Goal: Task Accomplishment & Management: Manage account settings

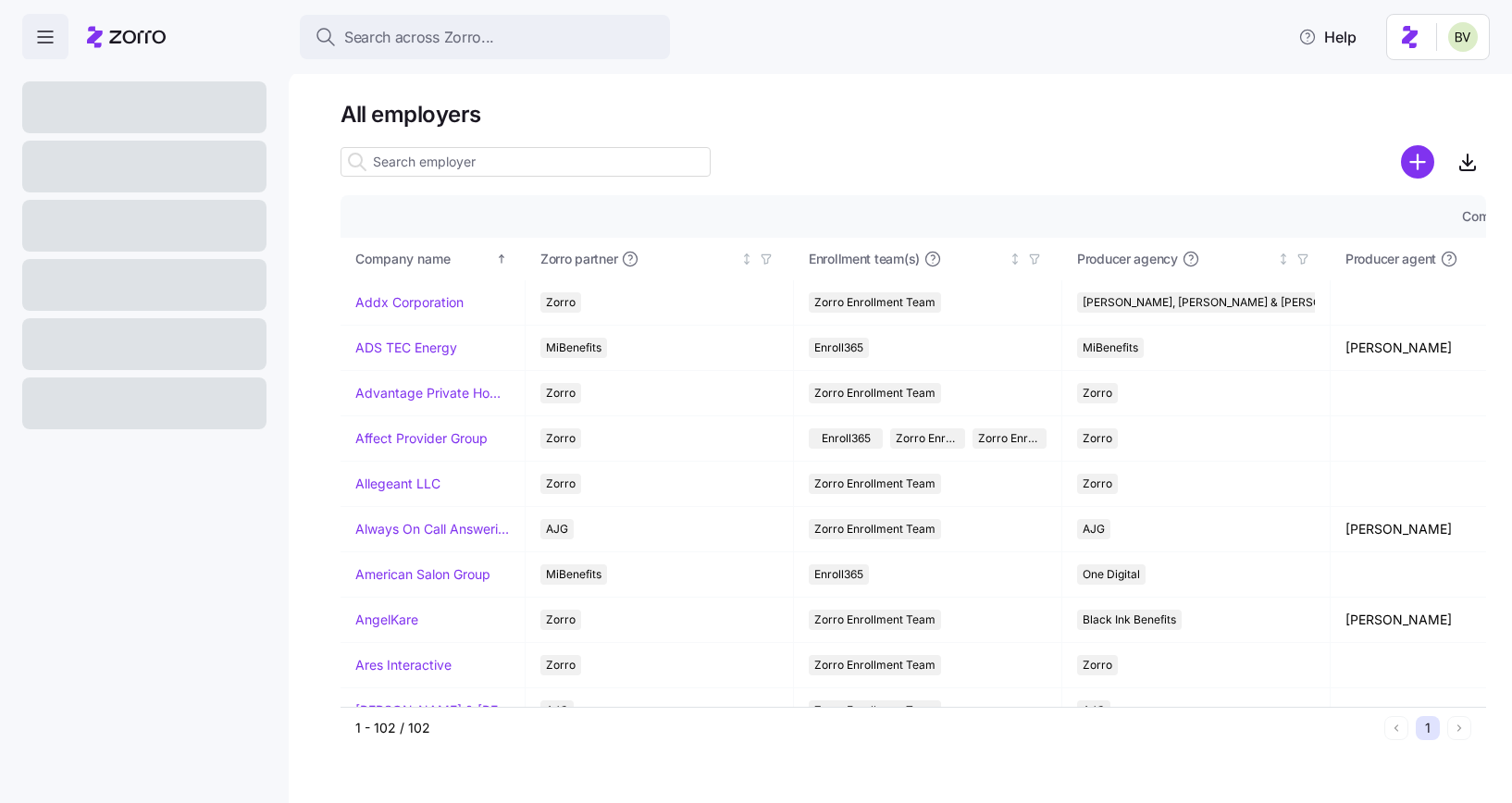
click at [402, 164] on input at bounding box center [526, 162] width 370 height 30
paste input "[PERSON_NAME]"
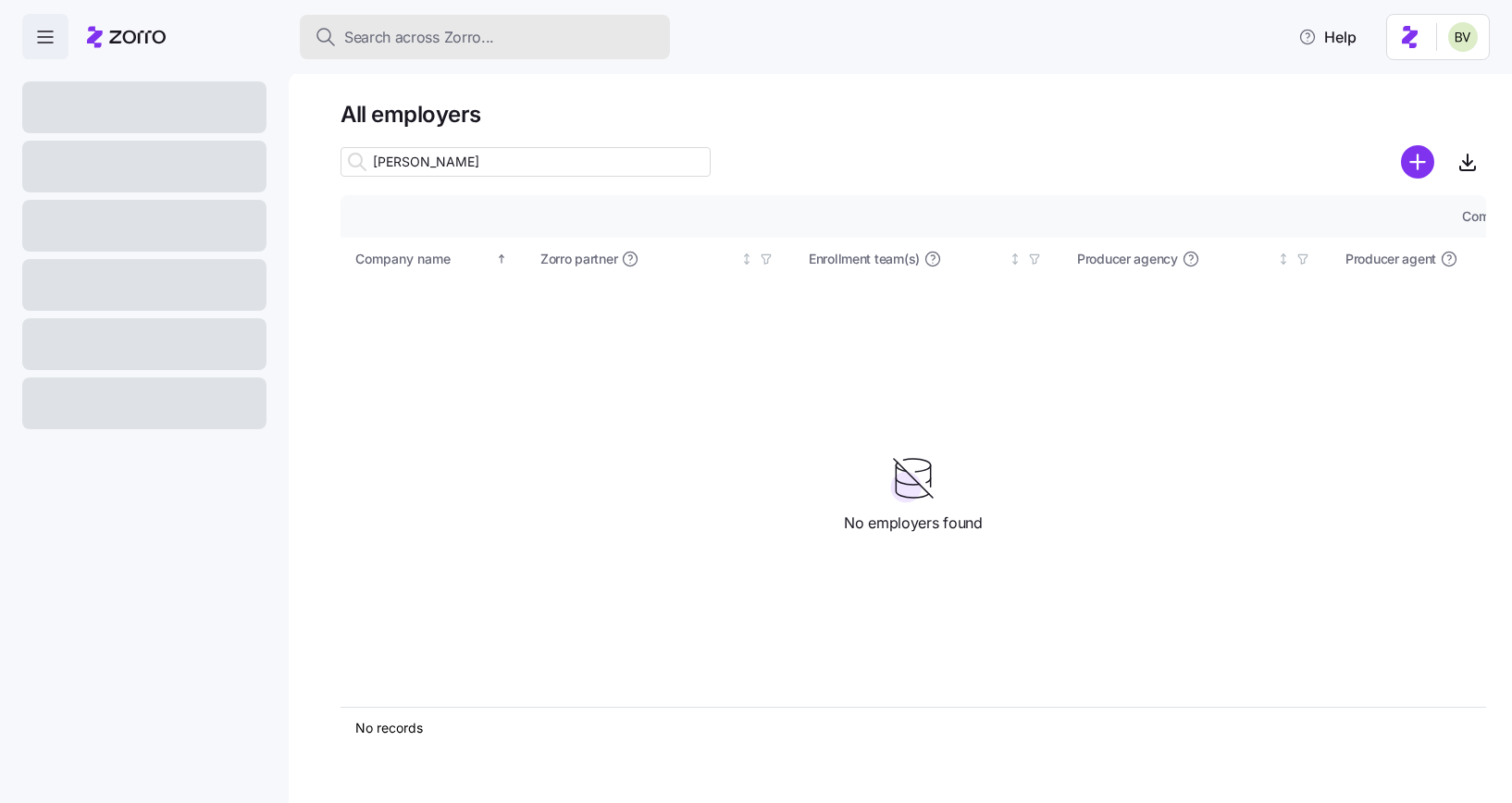
type input "[PERSON_NAME]"
click at [372, 23] on button "Search across Zorro..." at bounding box center [485, 37] width 370 height 45
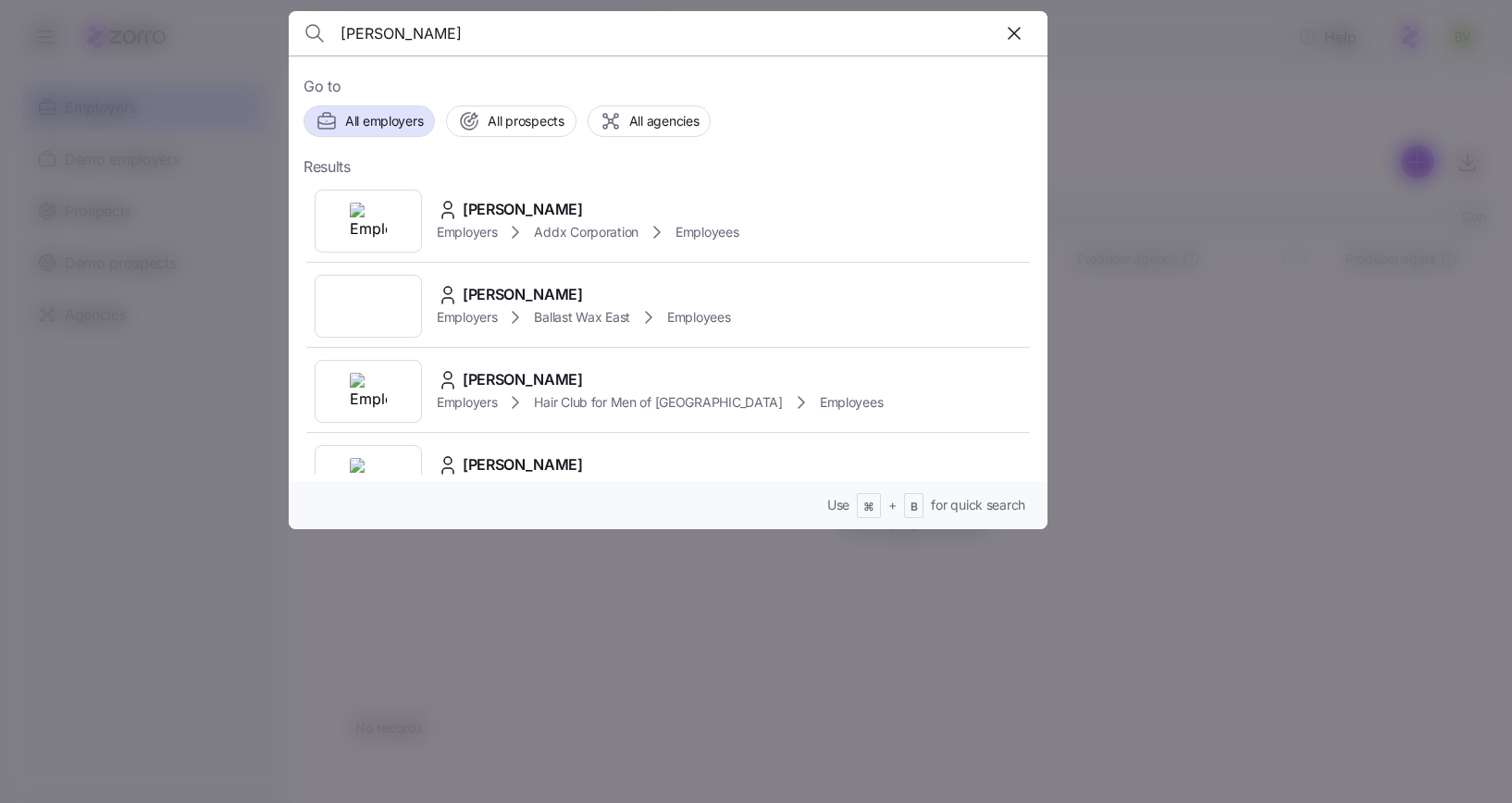
type input "[PERSON_NAME]"
click at [356, 222] on img at bounding box center [368, 221] width 37 height 37
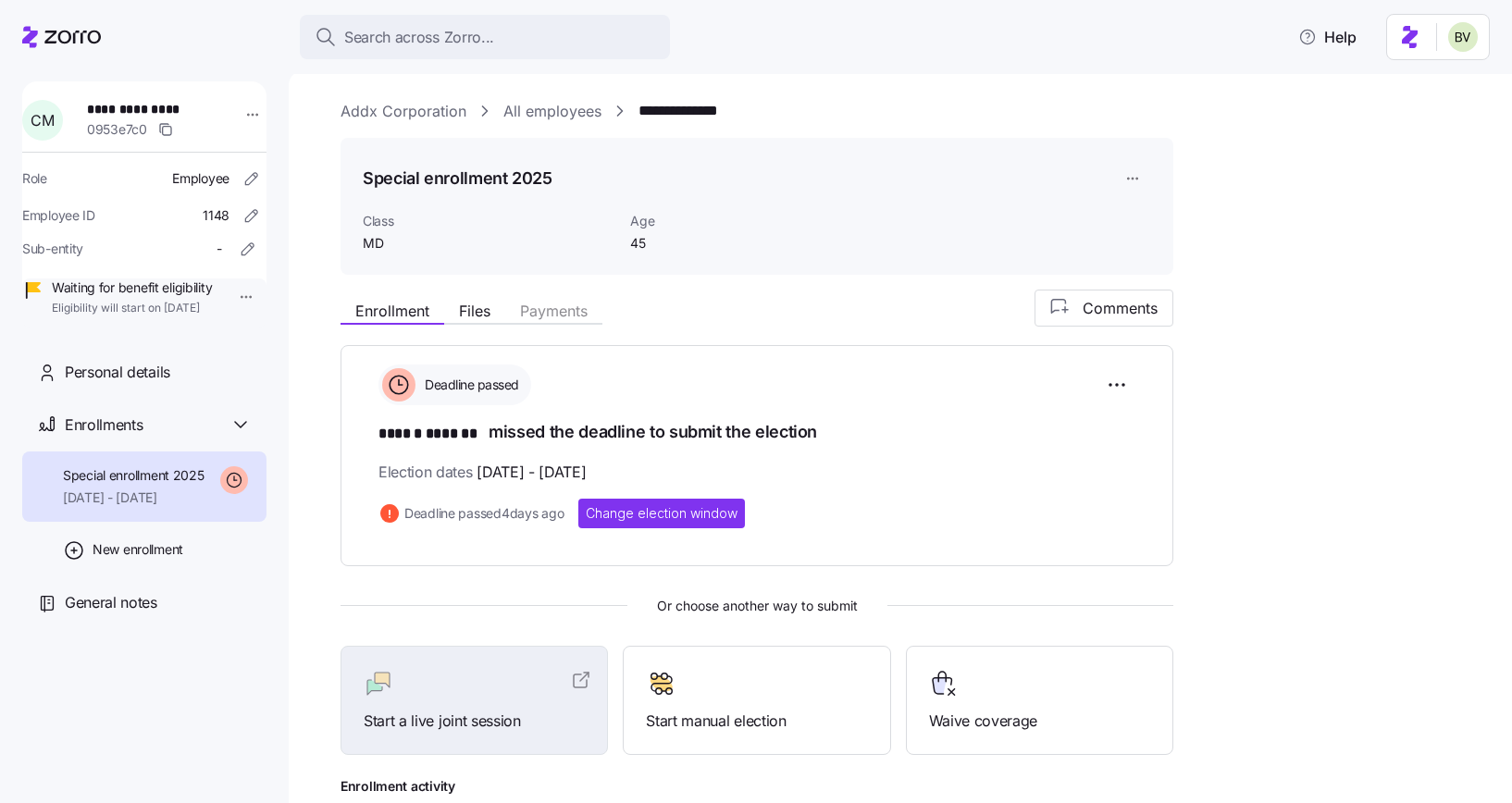
click at [532, 109] on link "All employees" at bounding box center [552, 111] width 98 height 23
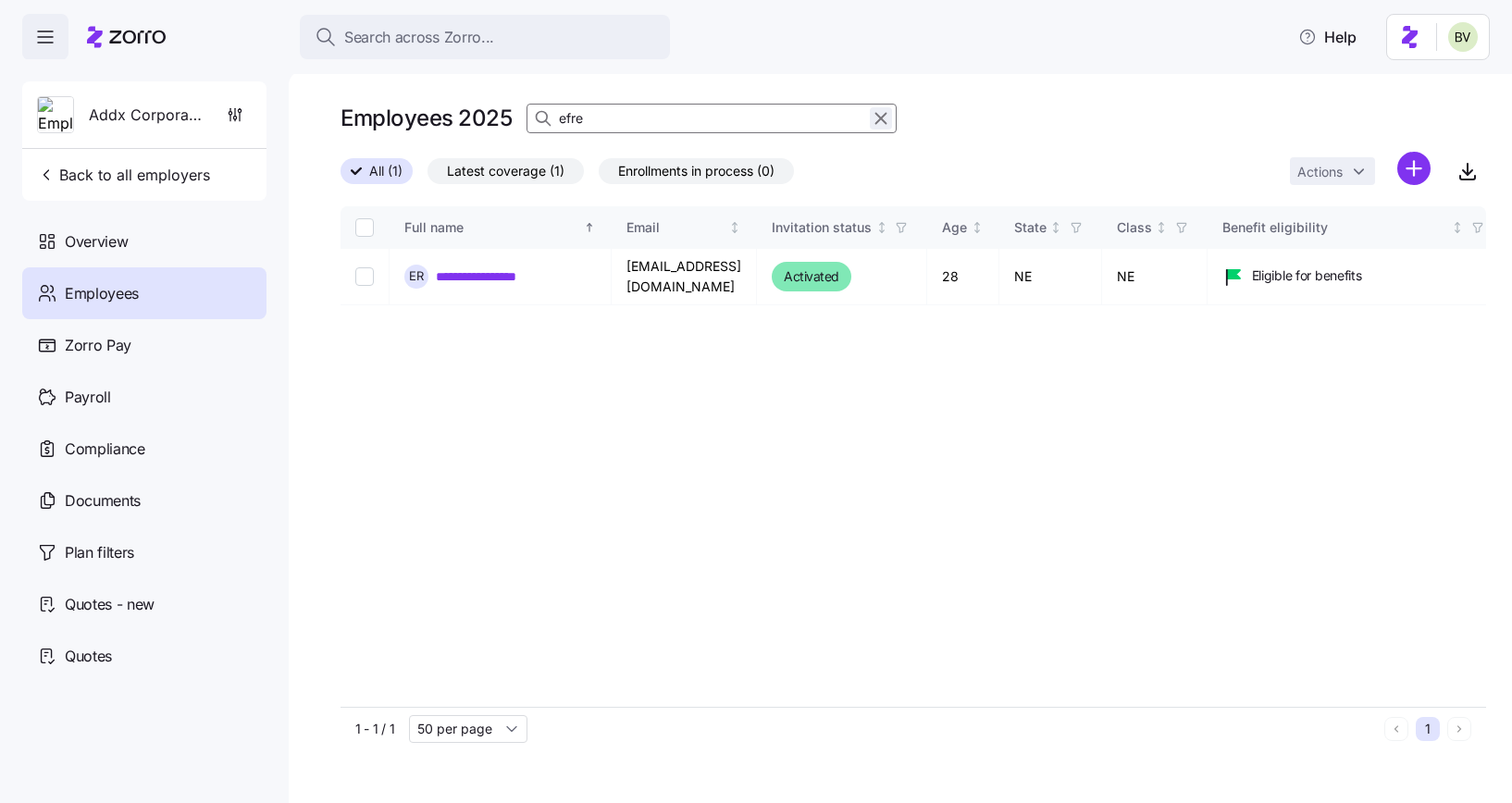
click at [878, 116] on icon "button" at bounding box center [881, 119] width 11 height 11
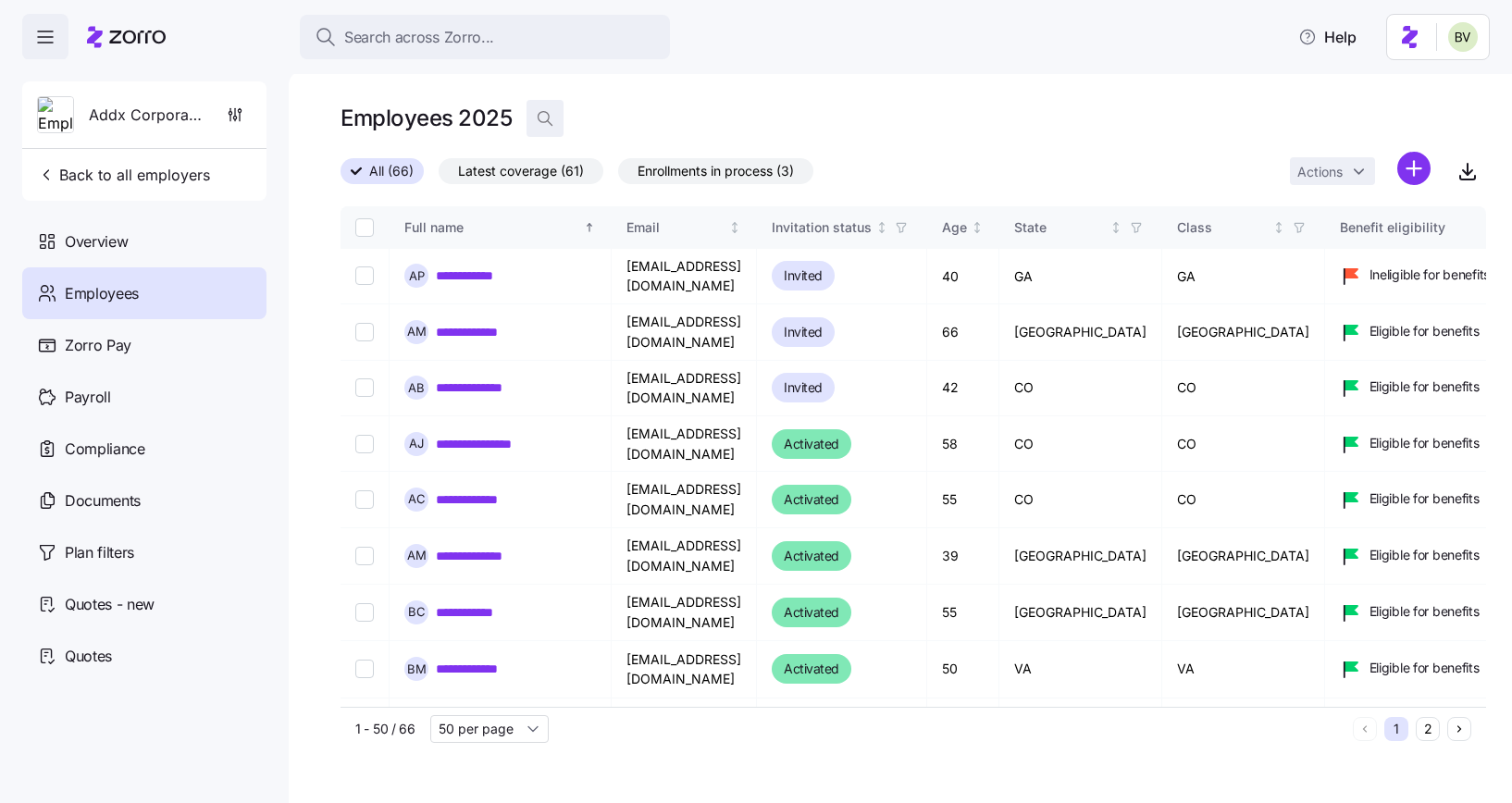
click at [544, 115] on icon "button" at bounding box center [544, 118] width 18 height 18
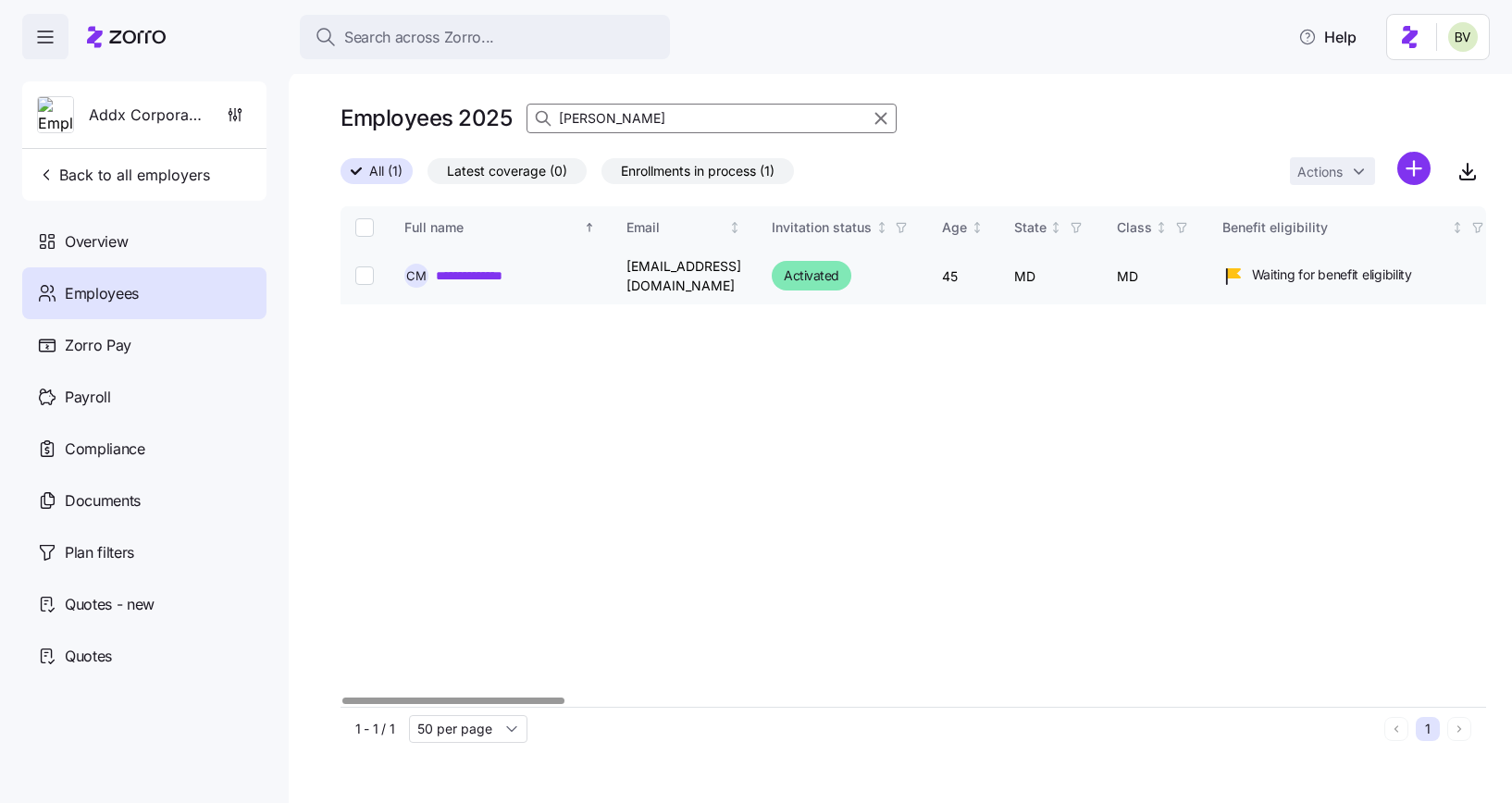
type input "[PERSON_NAME]"
click at [487, 272] on link "**********" at bounding box center [484, 275] width 98 height 18
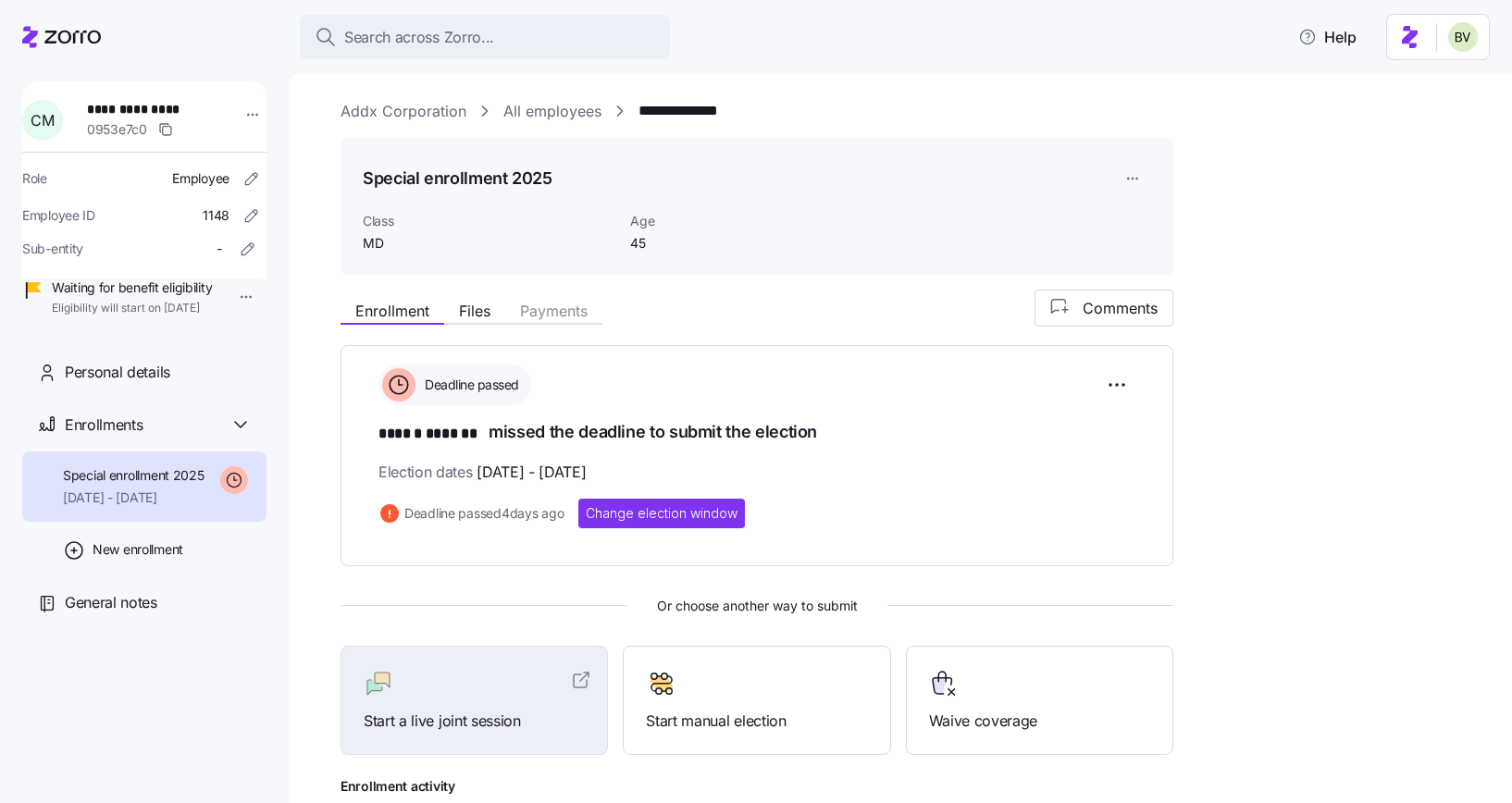
click at [409, 107] on link "Addx Corporation" at bounding box center [404, 111] width 126 height 23
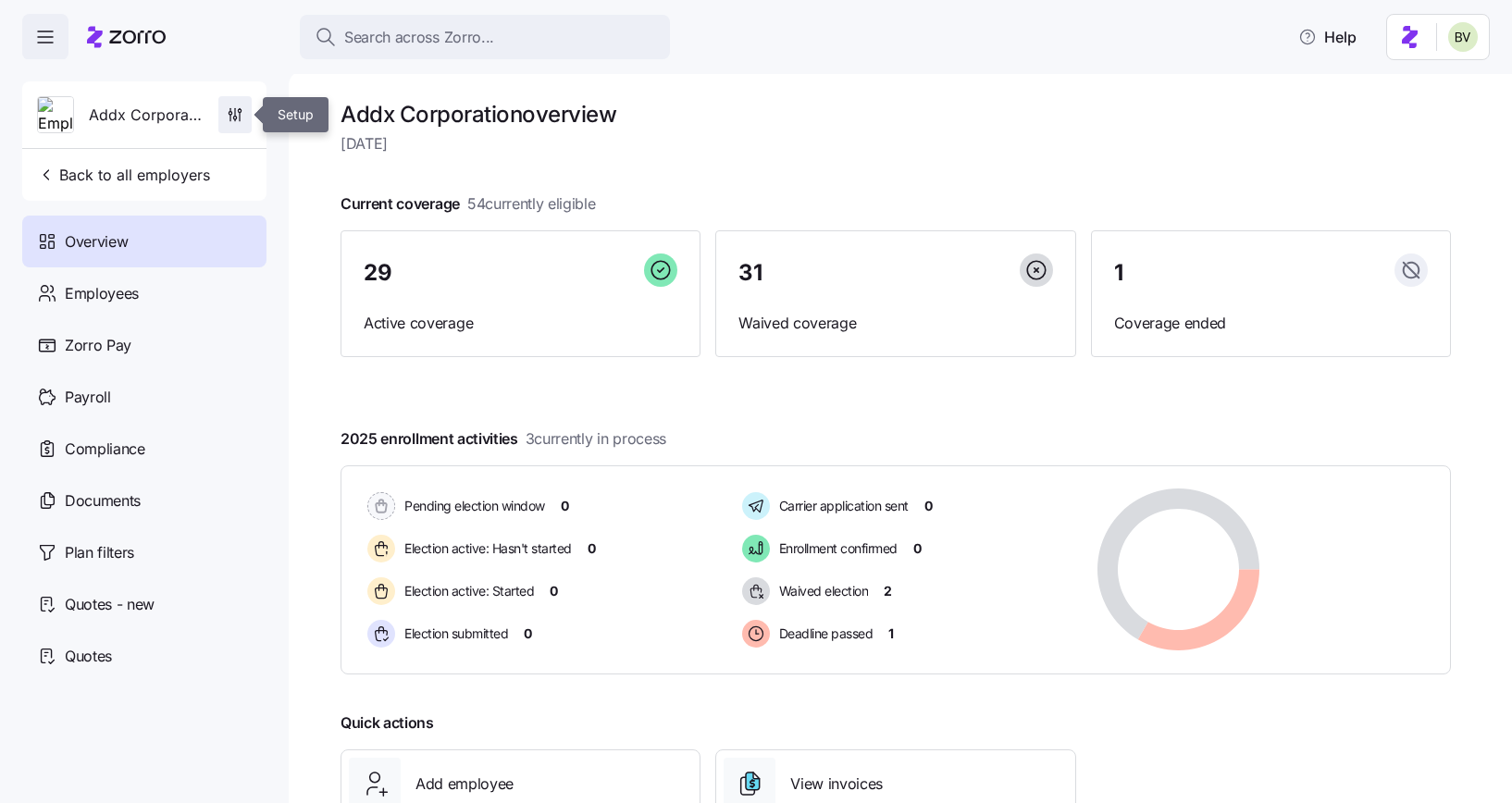
click at [232, 125] on span "button" at bounding box center [235, 114] width 32 height 35
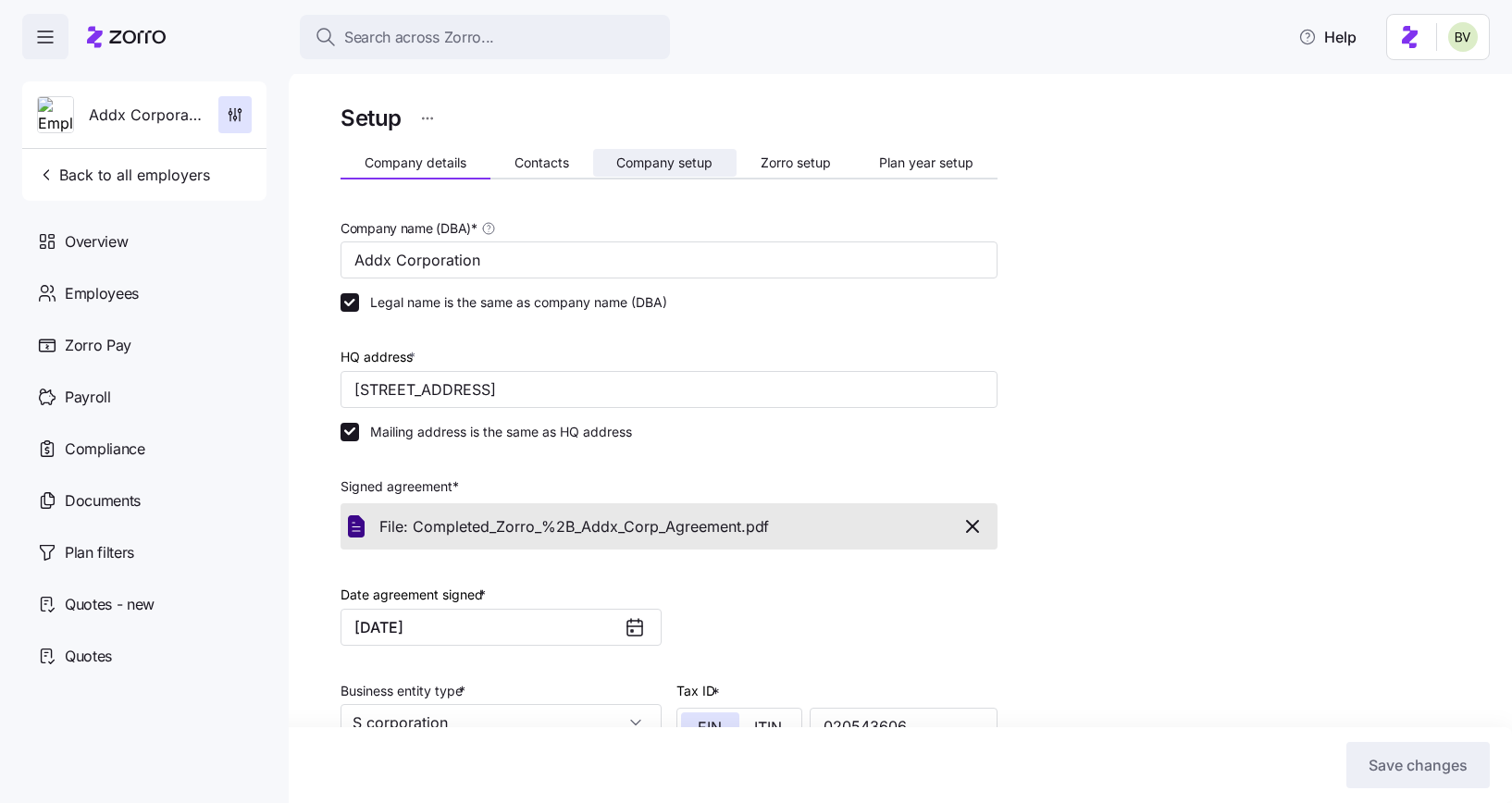
click at [660, 164] on span "Company setup" at bounding box center [664, 163] width 96 height 13
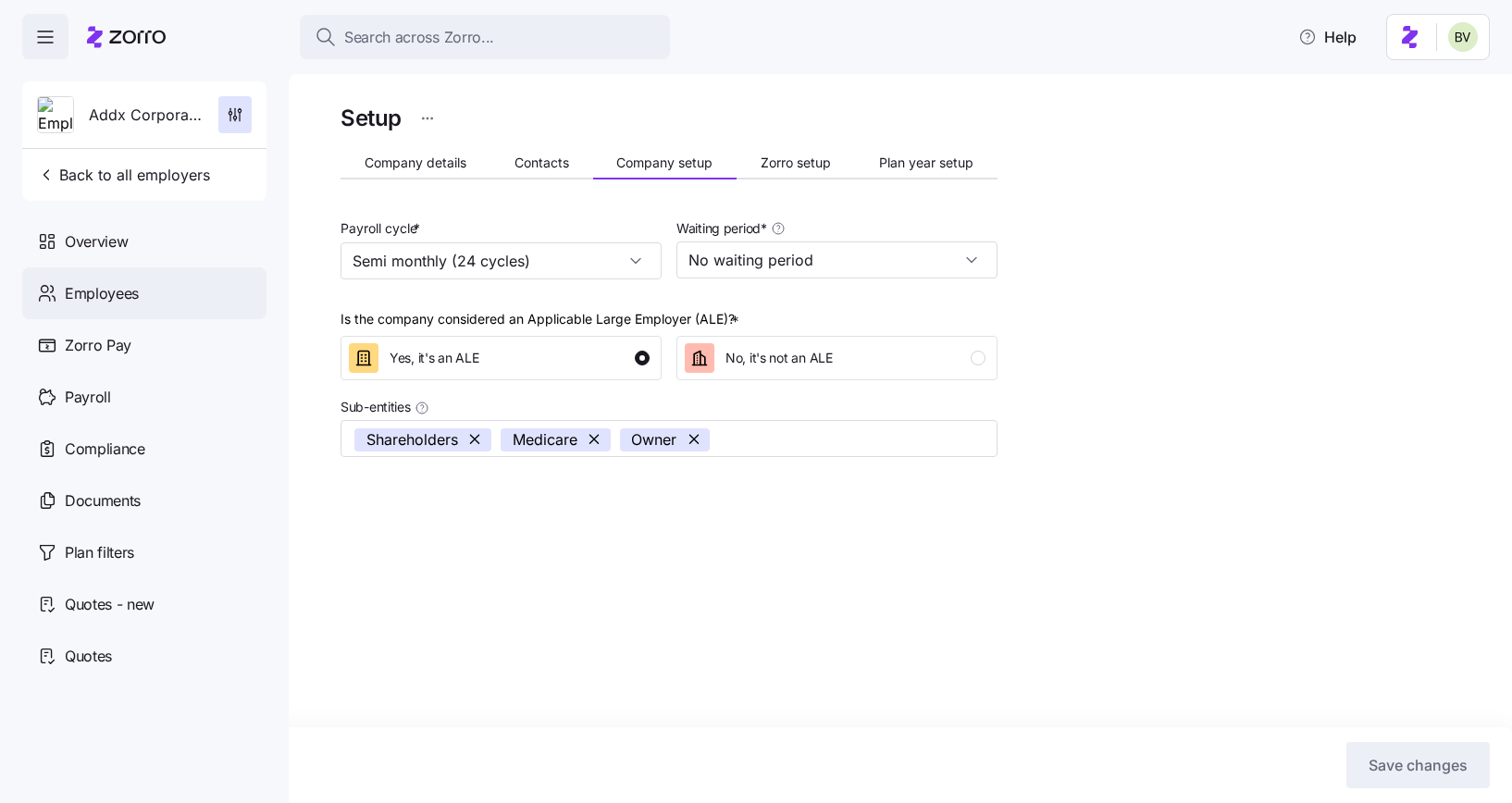
click at [133, 288] on span "Employees" at bounding box center [102, 293] width 74 height 23
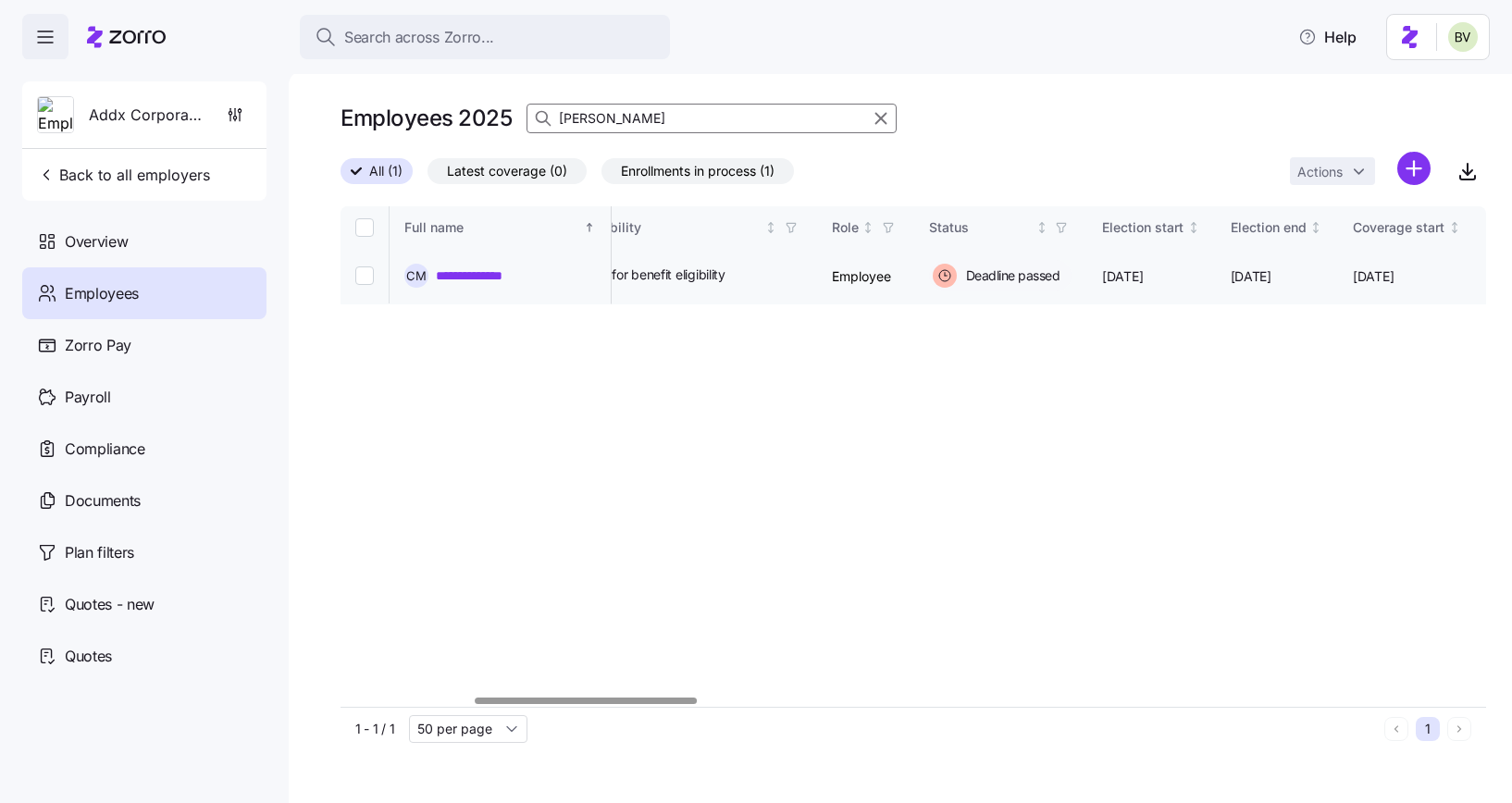
scroll to position [0, 694]
click at [499, 271] on link "**********" at bounding box center [484, 275] width 98 height 18
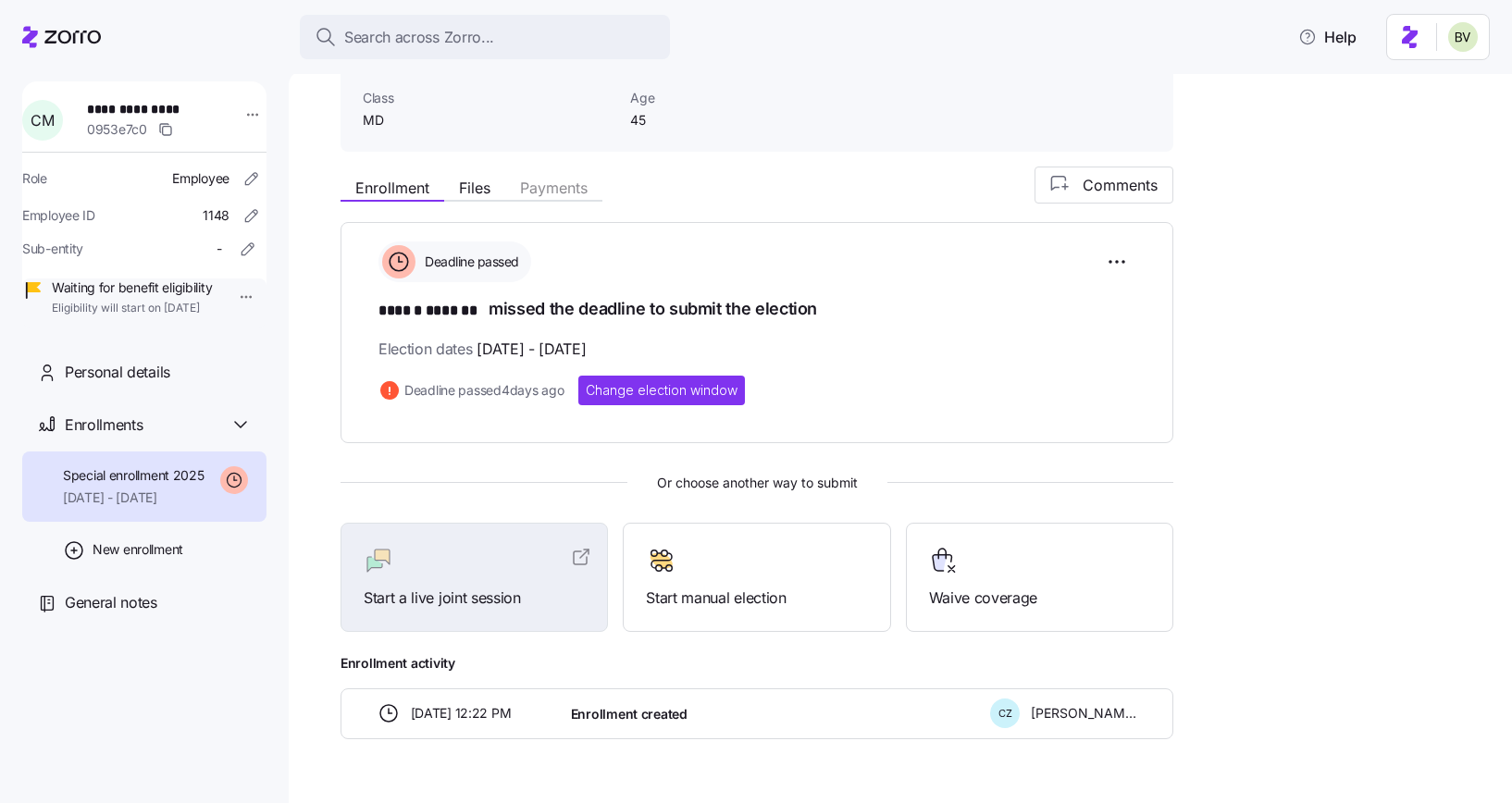
scroll to position [168, 0]
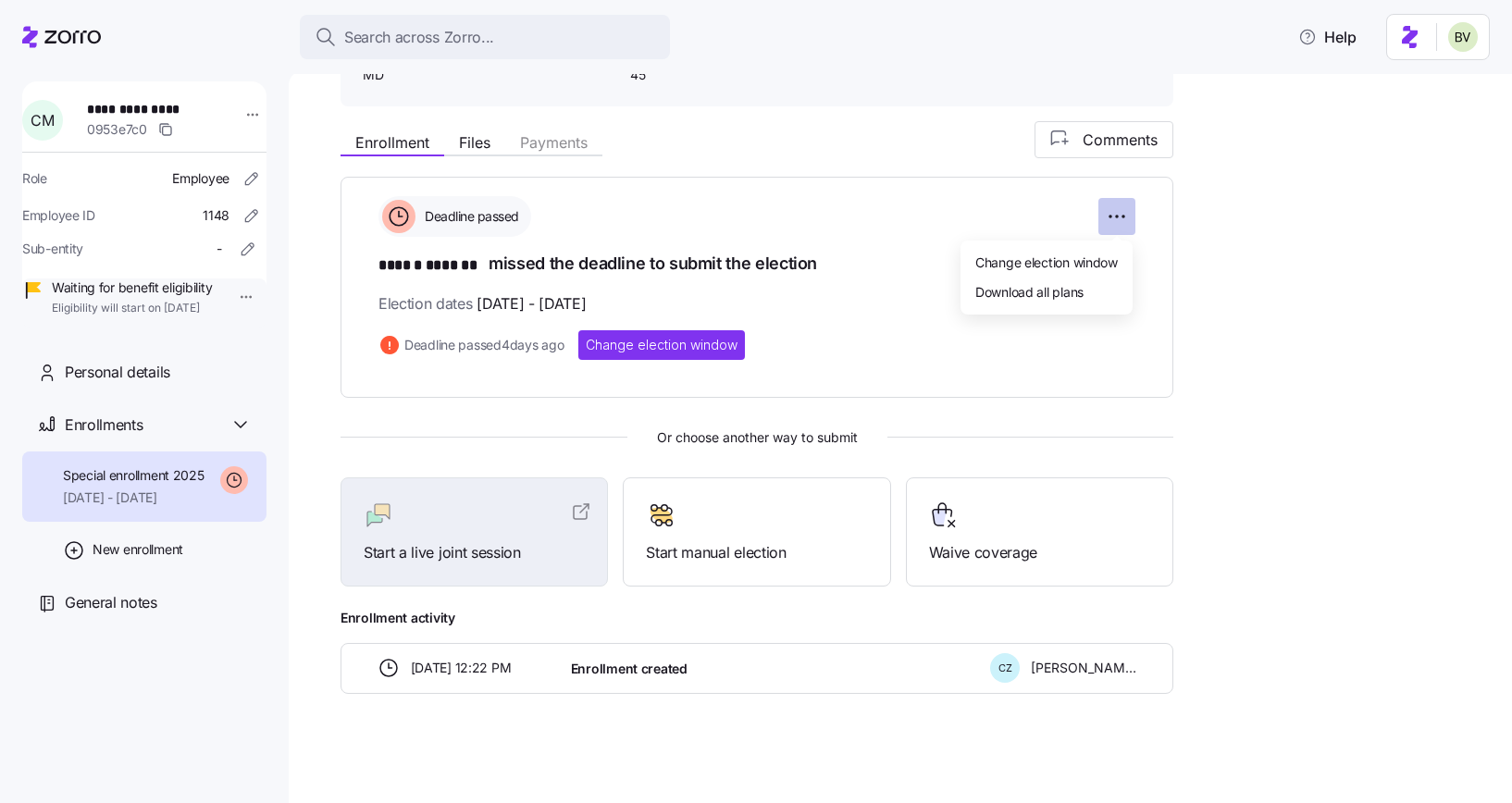
click at [1120, 215] on html "**********" at bounding box center [756, 396] width 1512 height 791
click at [1067, 259] on span "Change election window" at bounding box center [1045, 261] width 142 height 18
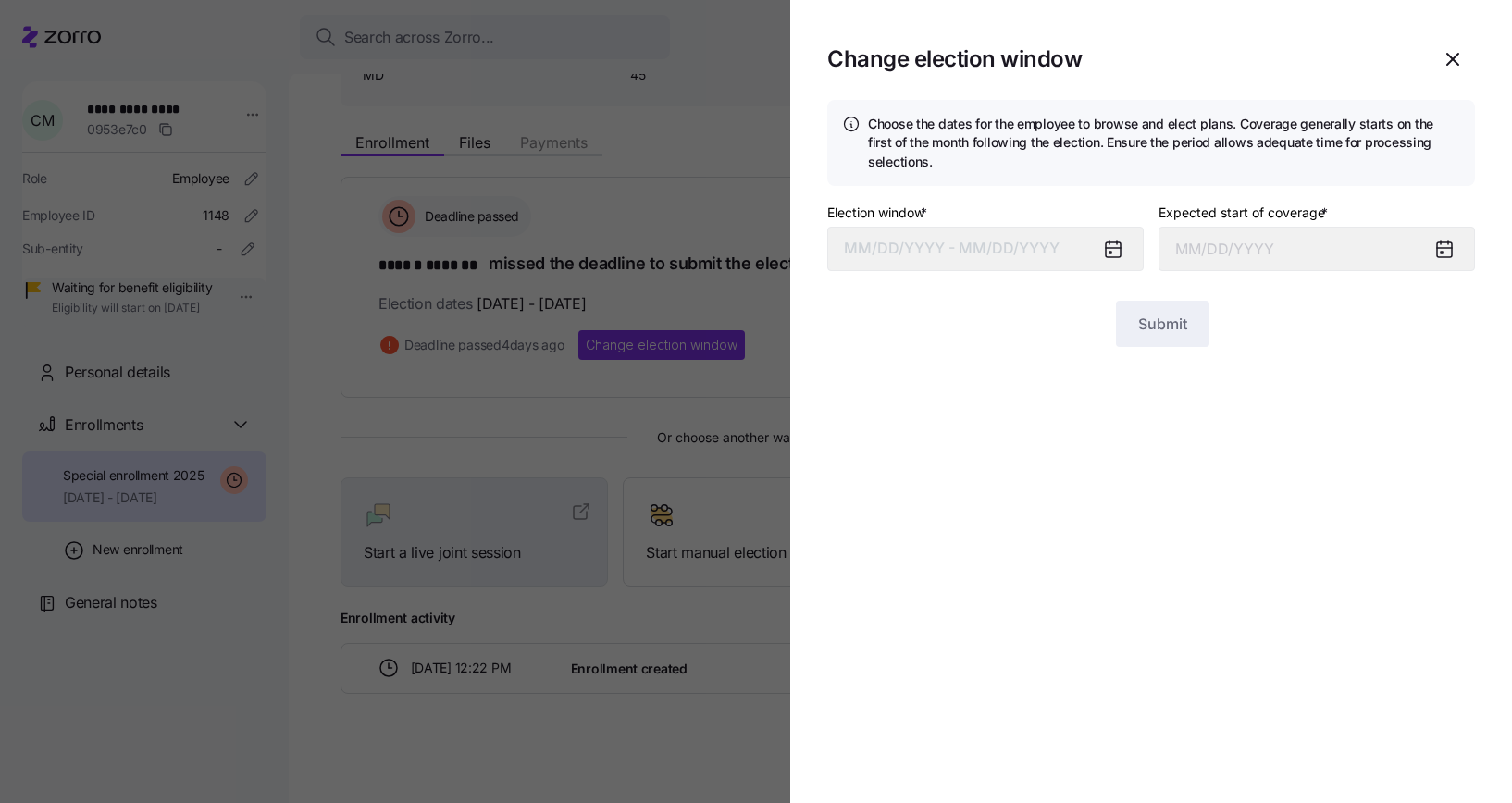
type input "[DATE]"
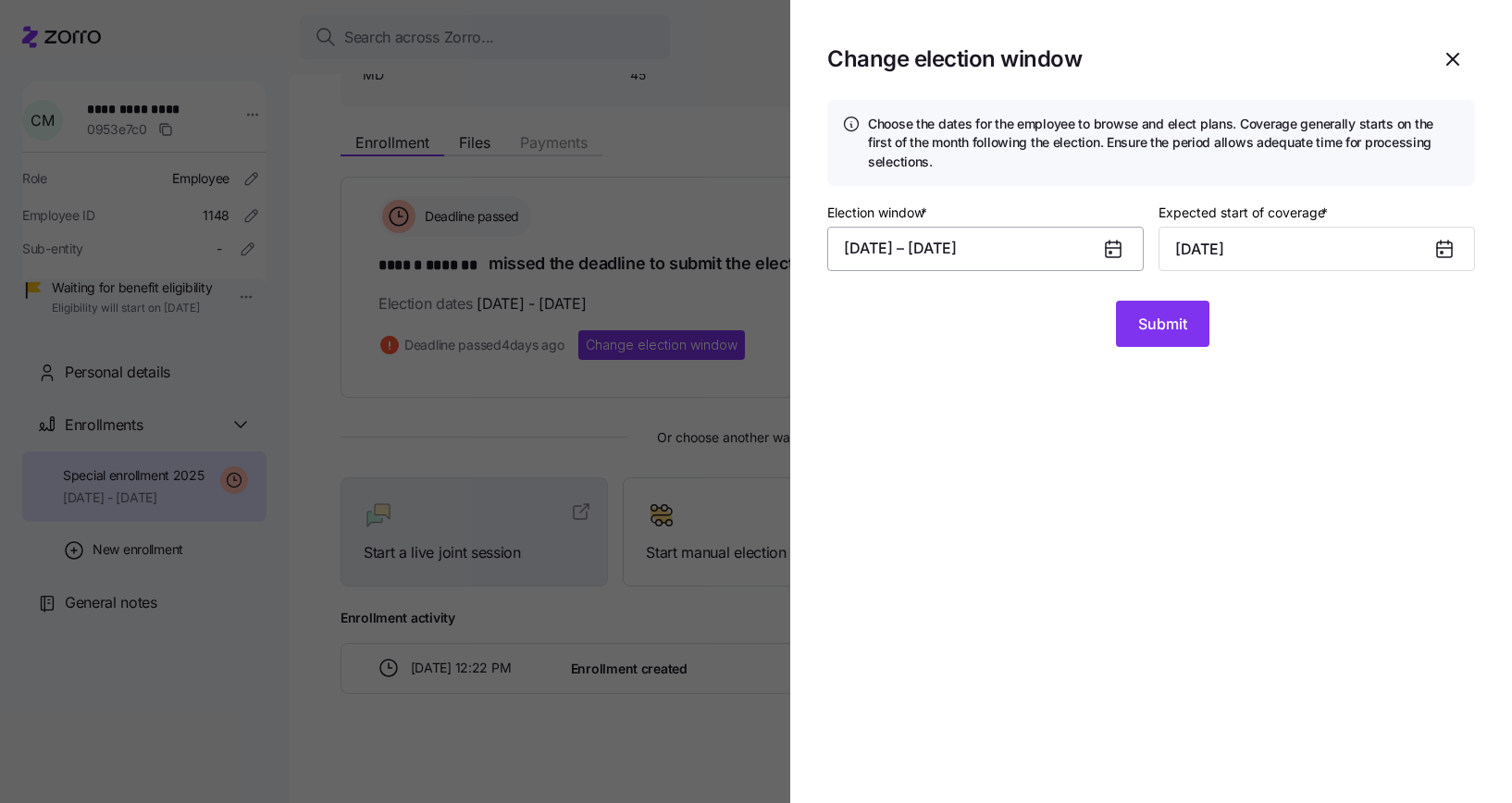
click at [974, 253] on button "[DATE] – [DATE]" at bounding box center [984, 249] width 317 height 45
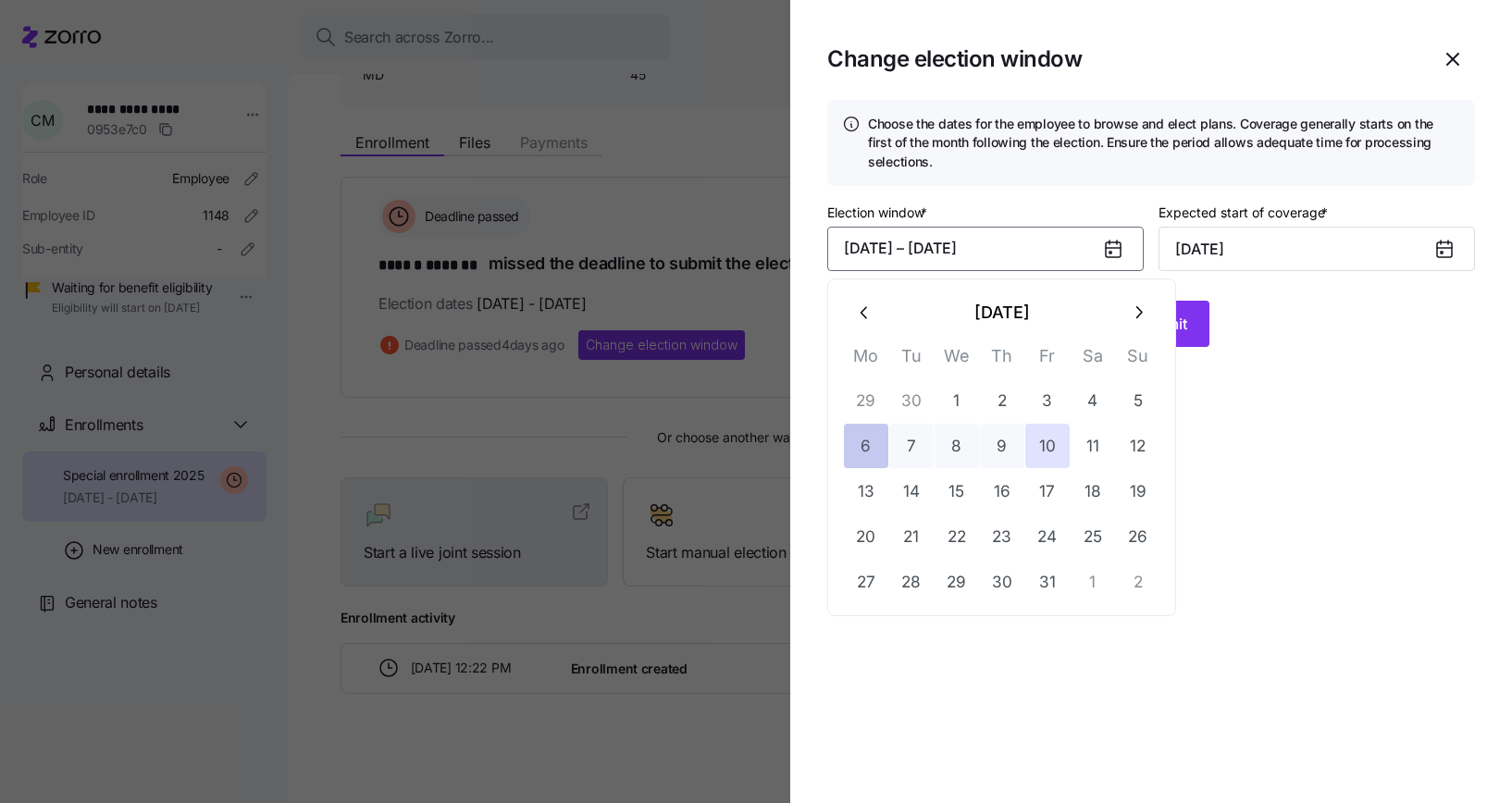
click at [872, 427] on button "6" at bounding box center [866, 446] width 45 height 45
click at [1052, 480] on button "17" at bounding box center [1047, 491] width 45 height 45
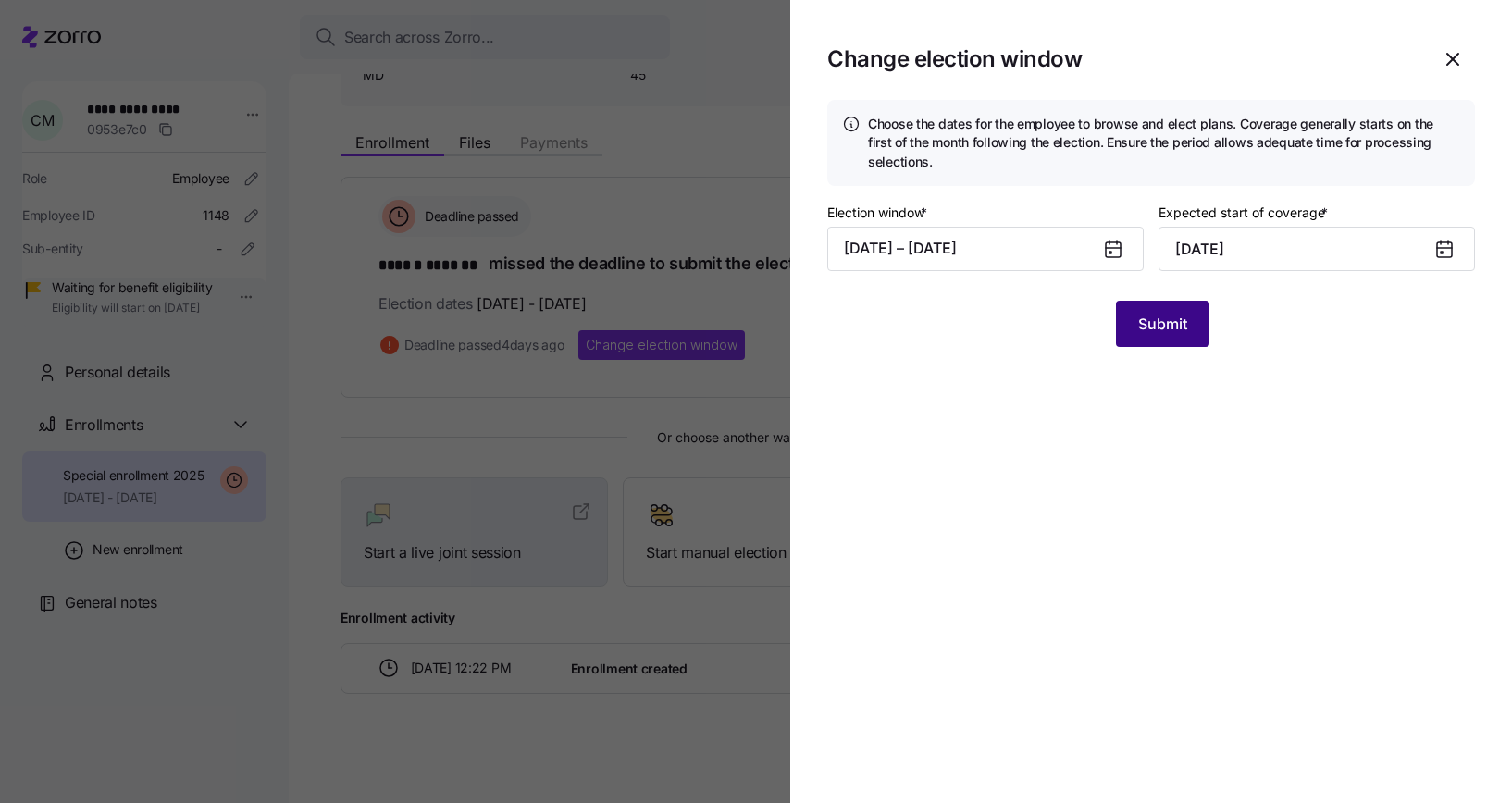
click at [1164, 318] on span "Submit" at bounding box center [1163, 323] width 49 height 22
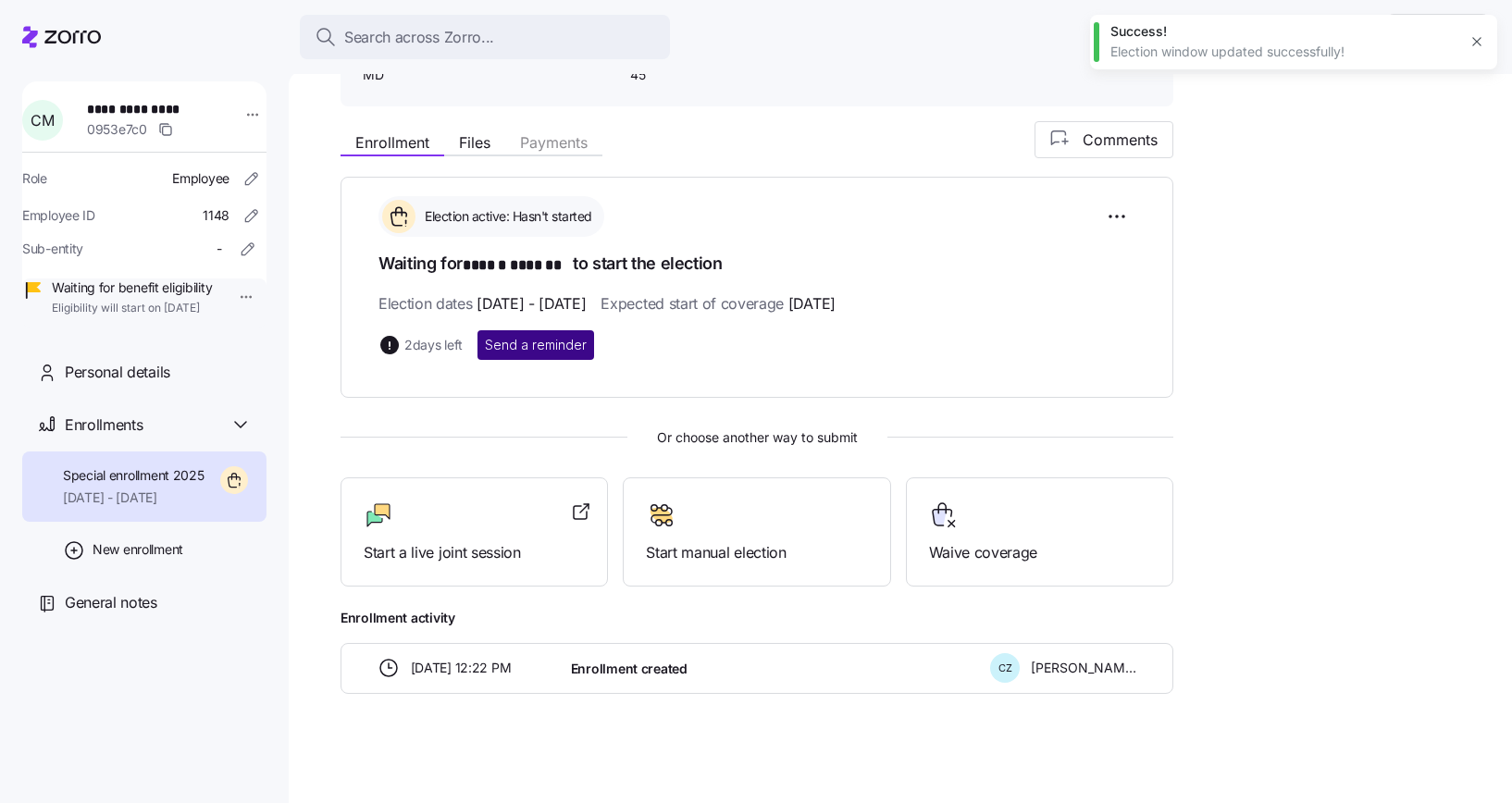
click at [524, 352] on button "Send a reminder" at bounding box center [535, 344] width 116 height 30
